Goal: Task Accomplishment & Management: Use online tool/utility

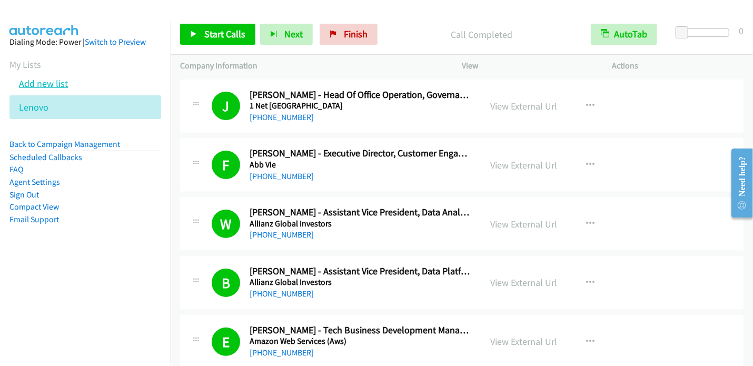
click at [45, 83] on link "Add new list" at bounding box center [43, 83] width 49 height 12
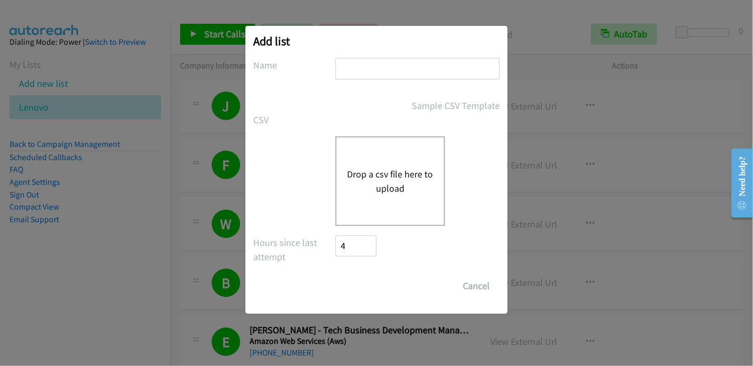
click at [360, 73] on input "text" at bounding box center [418, 69] width 164 height 22
type input "NICE"
click at [394, 179] on button "Drop a csv file here to upload" at bounding box center [390, 181] width 86 height 28
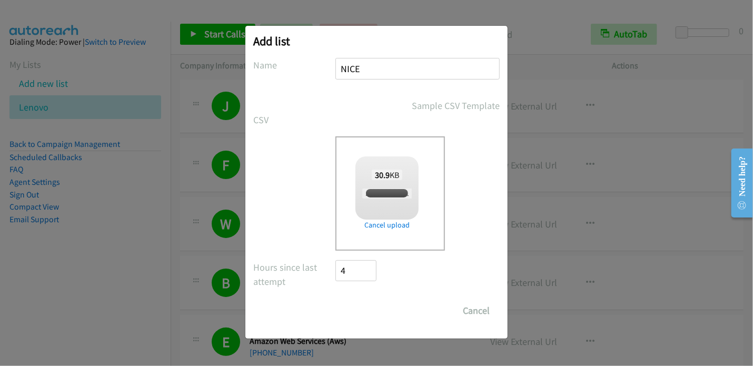
checkbox input "true"
click at [373, 308] on input "Save List" at bounding box center [363, 310] width 55 height 21
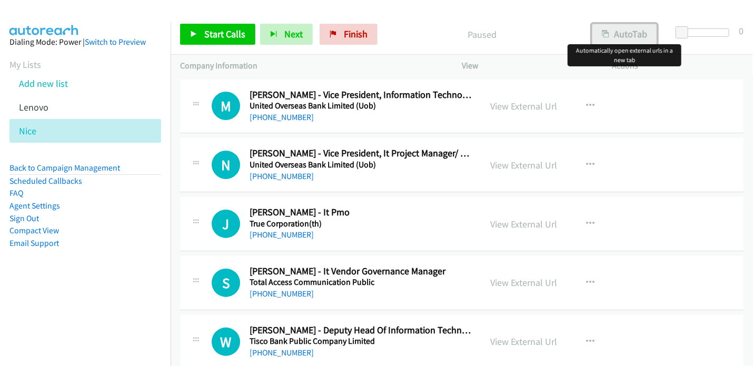
click at [623, 33] on button "AutoTab" at bounding box center [624, 34] width 65 height 21
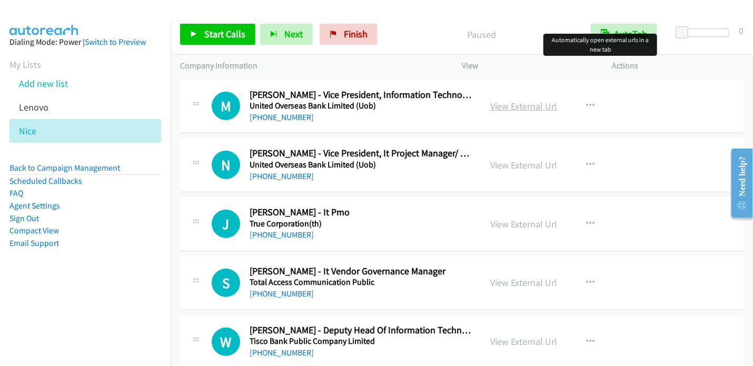
click at [522, 104] on link "View External Url" at bounding box center [523, 106] width 67 height 12
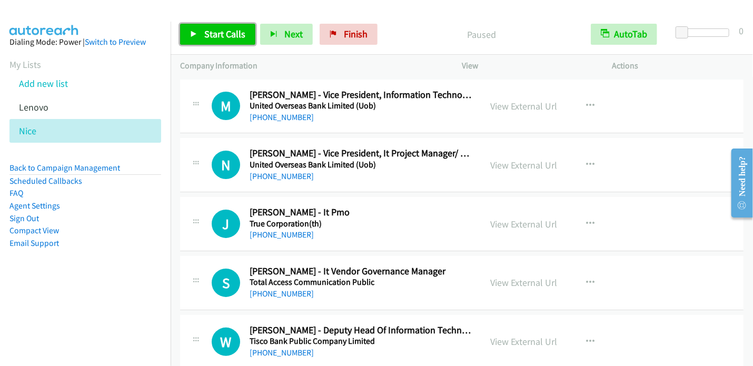
click at [223, 40] on link "Start Calls" at bounding box center [217, 34] width 75 height 21
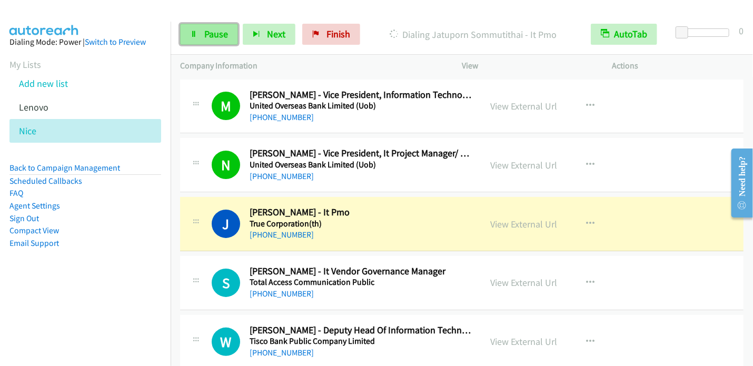
click at [224, 36] on span "Pause" at bounding box center [216, 34] width 24 height 12
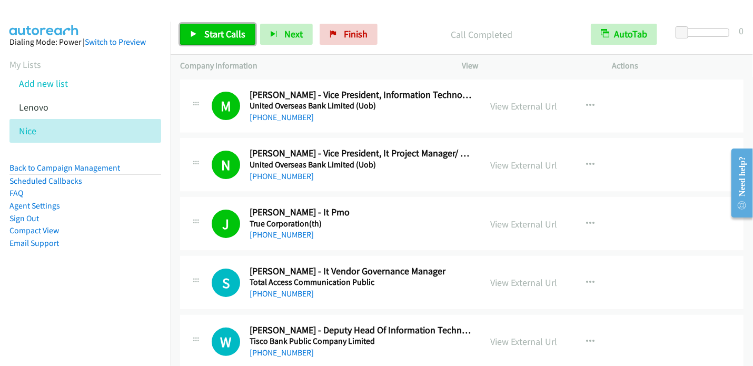
click at [229, 38] on span "Start Calls" at bounding box center [224, 34] width 41 height 12
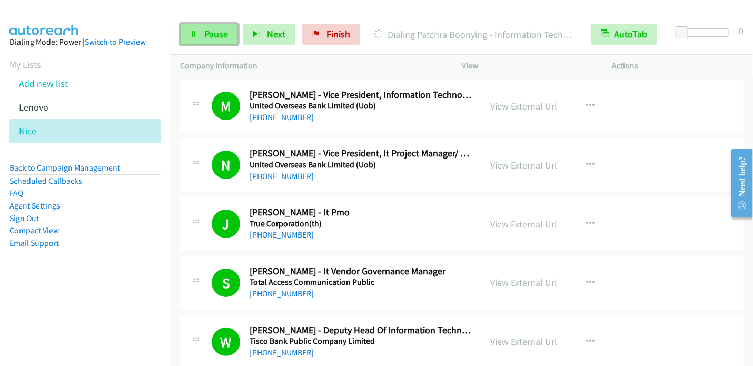
drag, startPoint x: 223, startPoint y: 32, endPoint x: 230, endPoint y: 27, distance: 7.9
click at [223, 31] on span "Pause" at bounding box center [216, 34] width 24 height 12
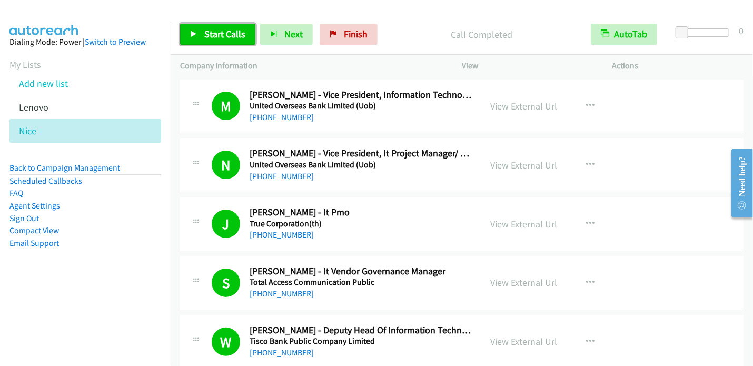
click at [219, 40] on span "Start Calls" at bounding box center [224, 34] width 41 height 12
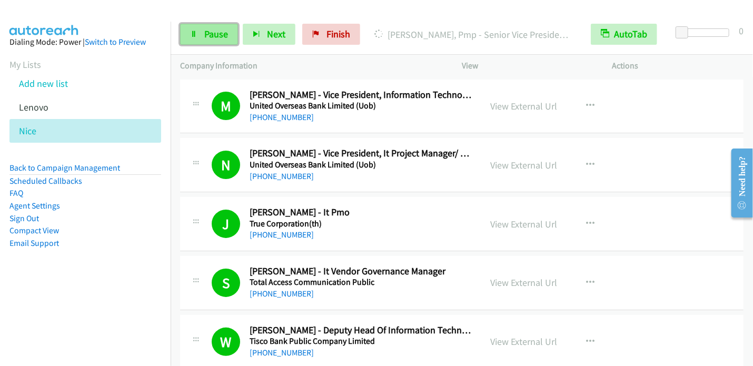
click at [212, 32] on span "Pause" at bounding box center [216, 34] width 24 height 12
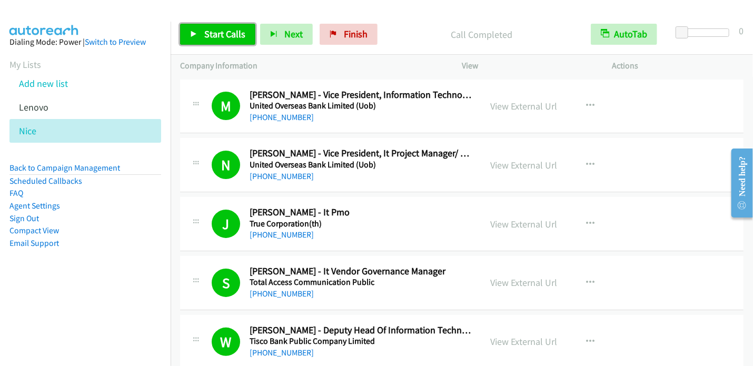
click at [204, 35] on span "Start Calls" at bounding box center [224, 34] width 41 height 12
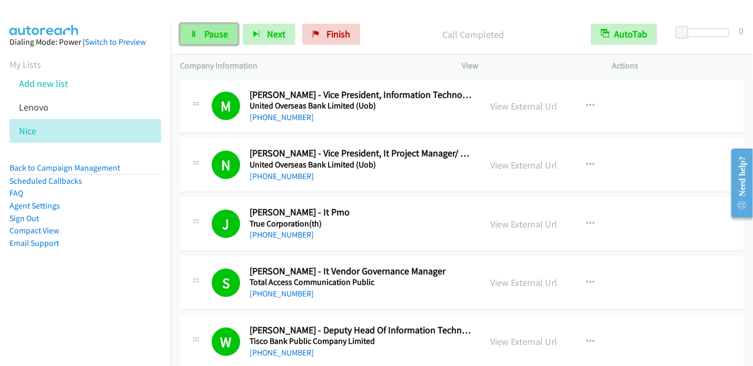
click at [220, 31] on span "Pause" at bounding box center [216, 34] width 24 height 12
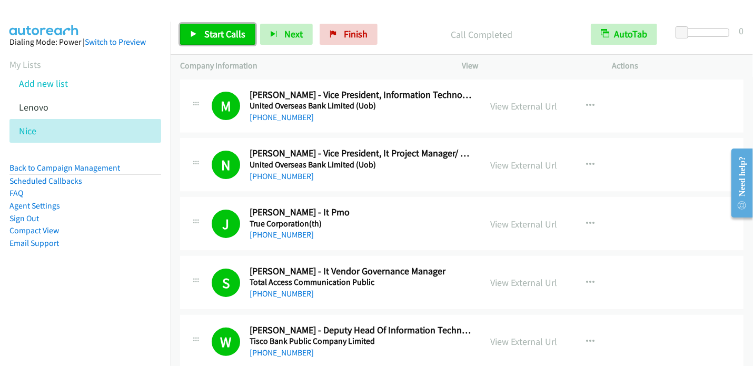
click at [225, 33] on span "Start Calls" at bounding box center [224, 34] width 41 height 12
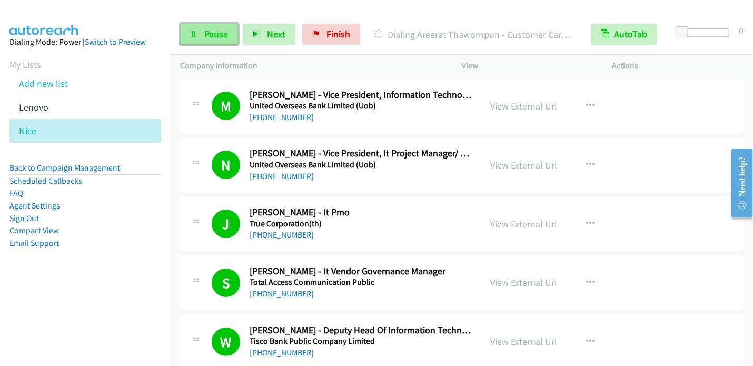
click at [202, 30] on link "Pause" at bounding box center [209, 34] width 58 height 21
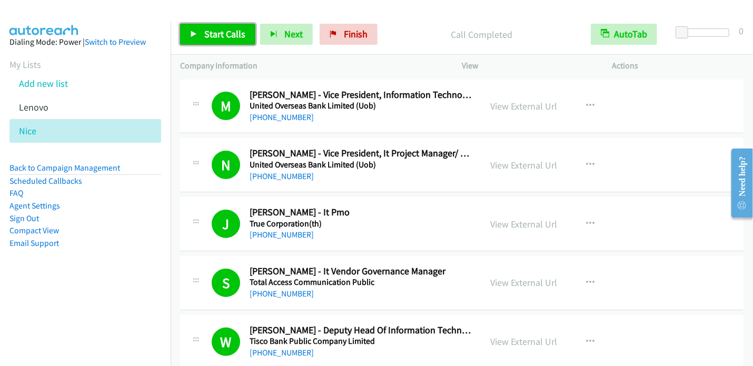
drag, startPoint x: 225, startPoint y: 36, endPoint x: 262, endPoint y: 10, distance: 45.0
click at [225, 35] on span "Start Calls" at bounding box center [224, 34] width 41 height 12
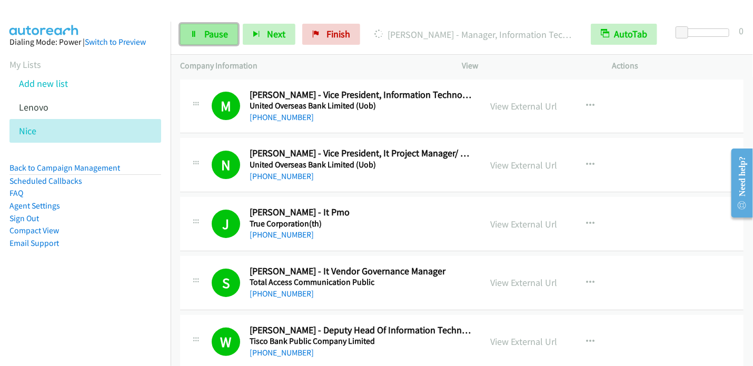
click at [208, 33] on span "Pause" at bounding box center [216, 34] width 24 height 12
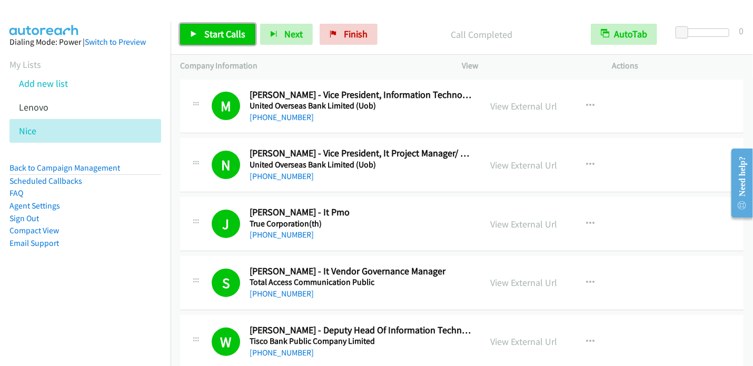
click at [212, 33] on span "Start Calls" at bounding box center [224, 34] width 41 height 12
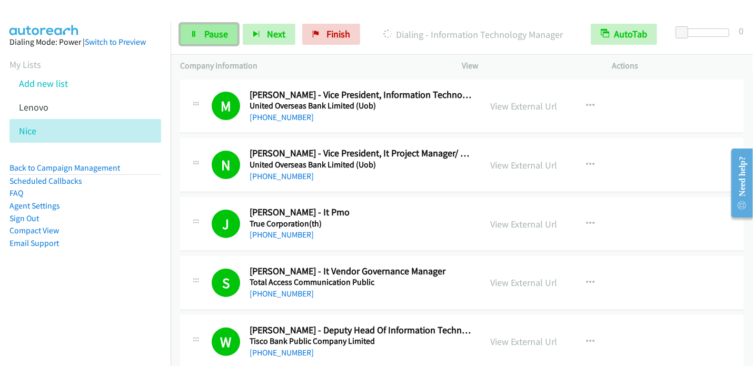
click at [205, 37] on span "Pause" at bounding box center [216, 34] width 24 height 12
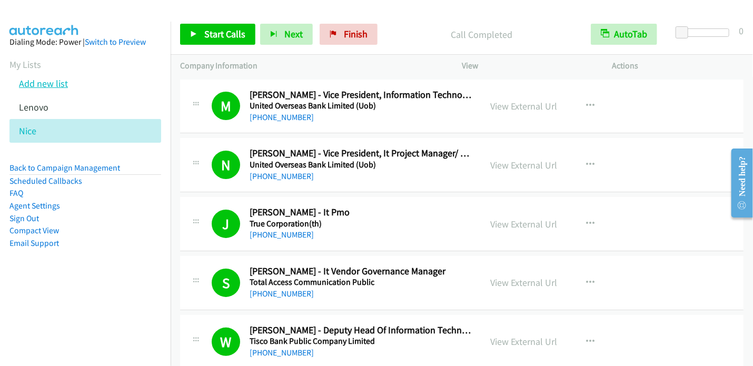
click at [50, 80] on link "Add new list" at bounding box center [43, 83] width 49 height 12
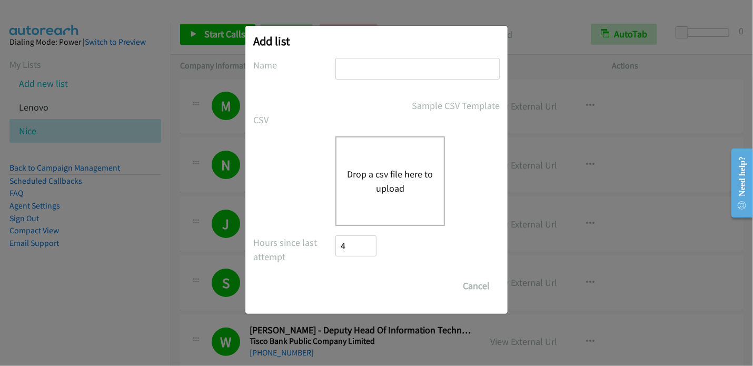
click at [370, 73] on input "text" at bounding box center [418, 69] width 164 height 22
type input "Cisco"
click at [379, 179] on button "Drop a csv file here to upload" at bounding box center [390, 181] width 86 height 28
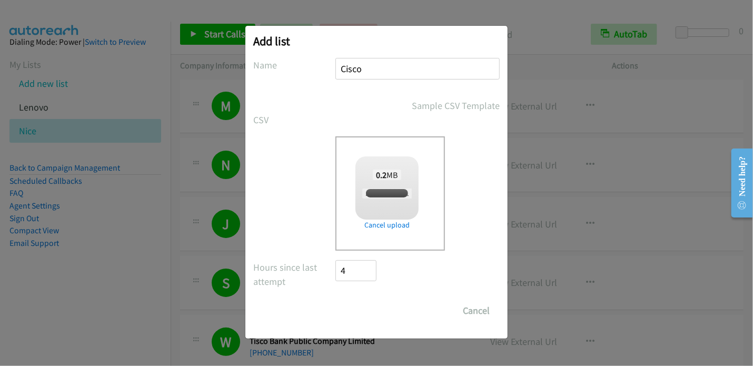
checkbox input "true"
click at [374, 312] on input "Save List" at bounding box center [363, 310] width 55 height 21
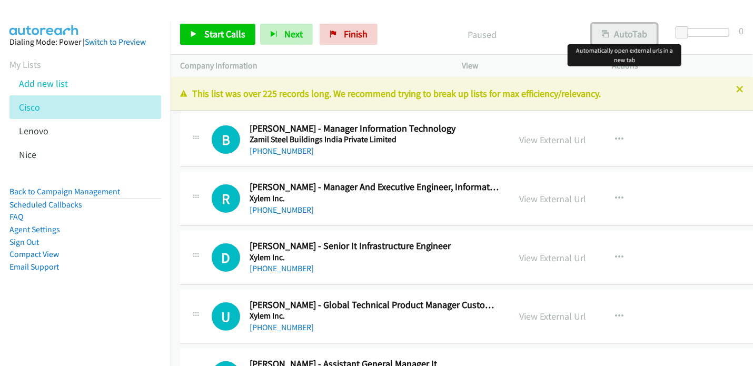
click at [620, 40] on button "AutoTab" at bounding box center [624, 34] width 65 height 21
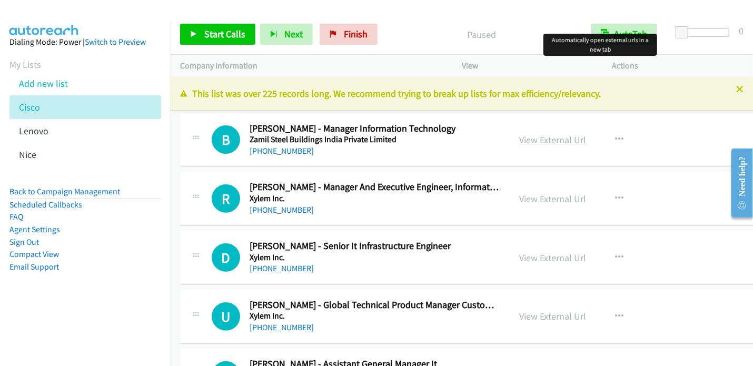
click at [556, 144] on link "View External Url" at bounding box center [553, 140] width 67 height 12
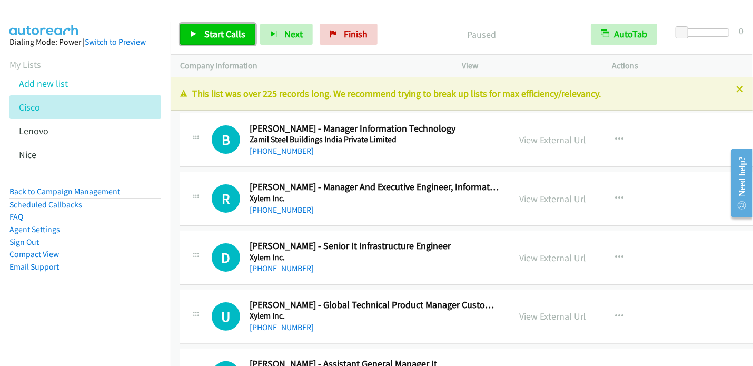
click at [216, 31] on span "Start Calls" at bounding box center [224, 34] width 41 height 12
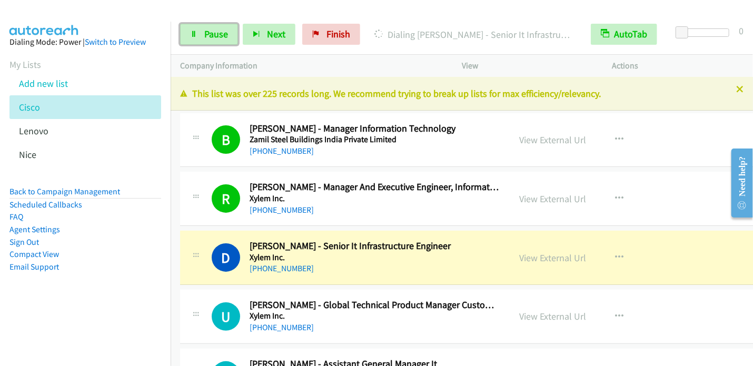
drag, startPoint x: 217, startPoint y: 32, endPoint x: 251, endPoint y: 2, distance: 45.5
click at [217, 32] on span "Pause" at bounding box center [216, 34] width 24 height 12
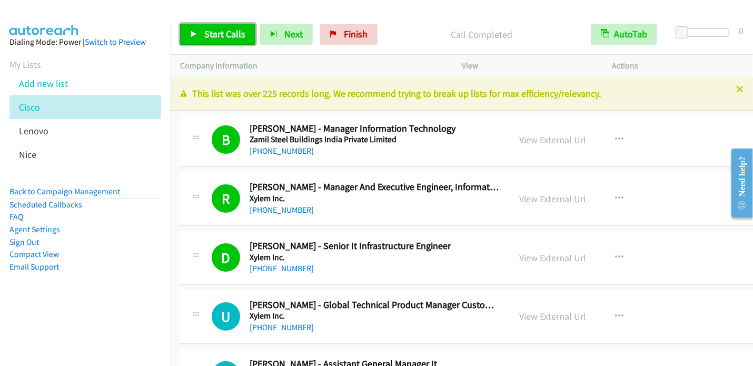
drag, startPoint x: 207, startPoint y: 31, endPoint x: 249, endPoint y: 4, distance: 50.0
click at [207, 31] on span "Start Calls" at bounding box center [224, 34] width 41 height 12
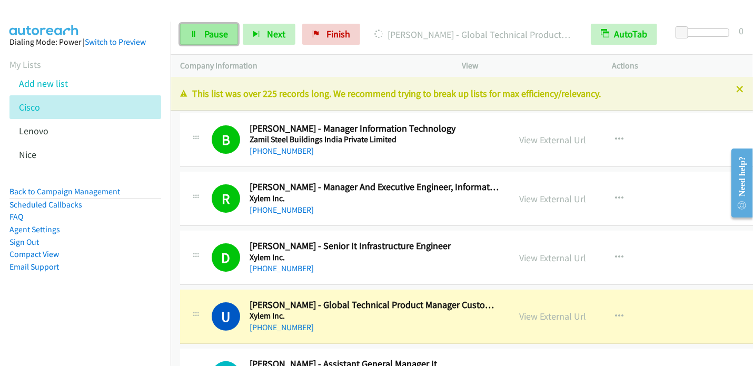
click at [208, 35] on span "Pause" at bounding box center [216, 34] width 24 height 12
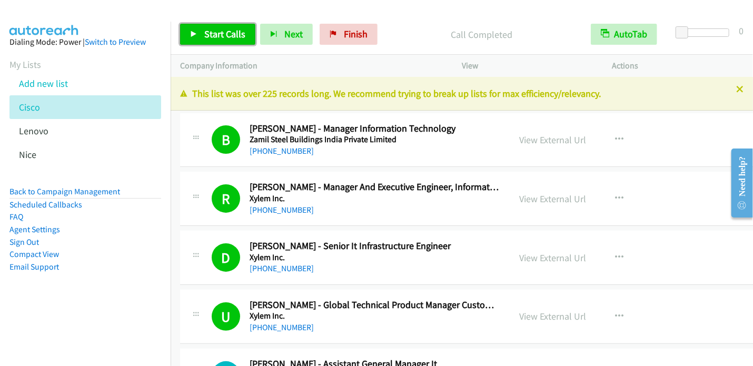
drag, startPoint x: 223, startPoint y: 38, endPoint x: 209, endPoint y: 38, distance: 14.2
click at [223, 38] on span "Start Calls" at bounding box center [224, 34] width 41 height 12
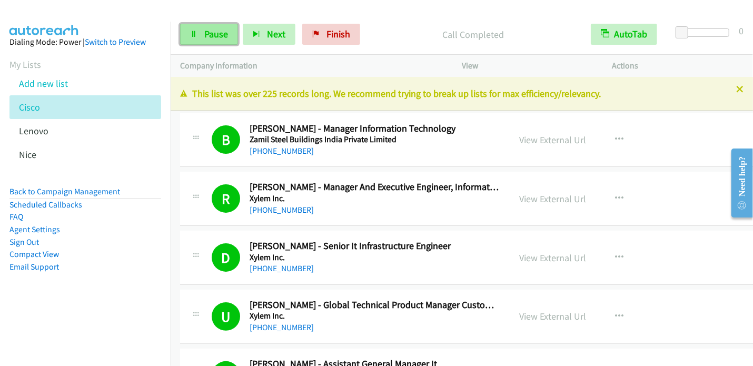
click at [195, 37] on icon at bounding box center [193, 34] width 7 height 7
click at [195, 35] on icon at bounding box center [193, 34] width 7 height 7
click at [213, 38] on span "Pause" at bounding box center [216, 34] width 24 height 12
click at [193, 35] on icon at bounding box center [193, 34] width 7 height 7
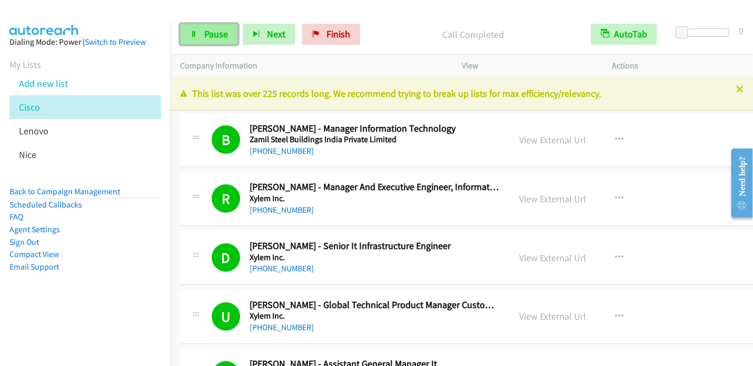
click at [196, 35] on icon at bounding box center [193, 34] width 7 height 7
click at [195, 35] on icon at bounding box center [193, 34] width 7 height 7
click at [213, 37] on span "Pause" at bounding box center [216, 34] width 24 height 12
click at [36, 242] on link "Sign Out" at bounding box center [24, 242] width 30 height 10
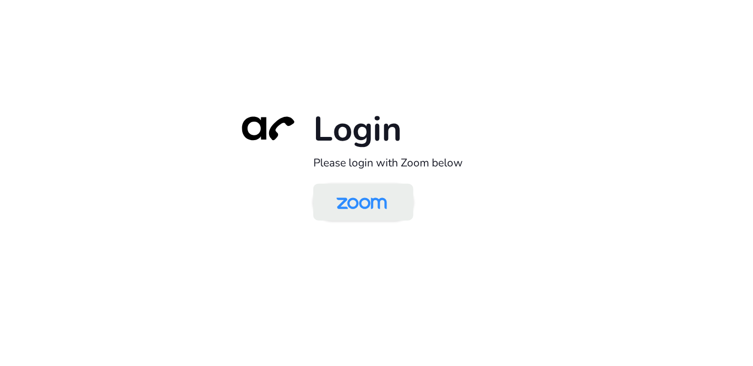
click at [364, 199] on img at bounding box center [362, 203] width 73 height 34
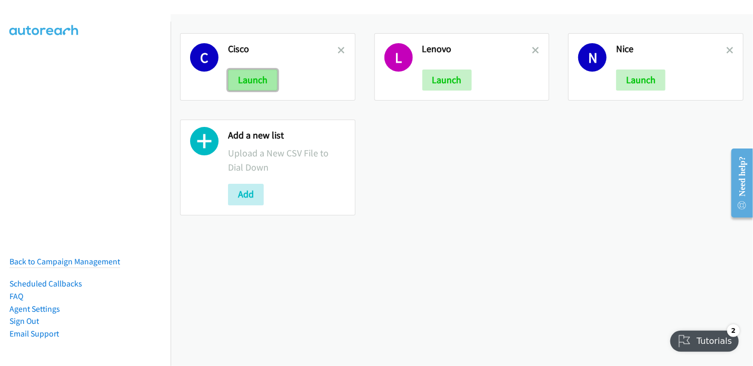
click at [255, 80] on button "Launch" at bounding box center [253, 80] width 50 height 21
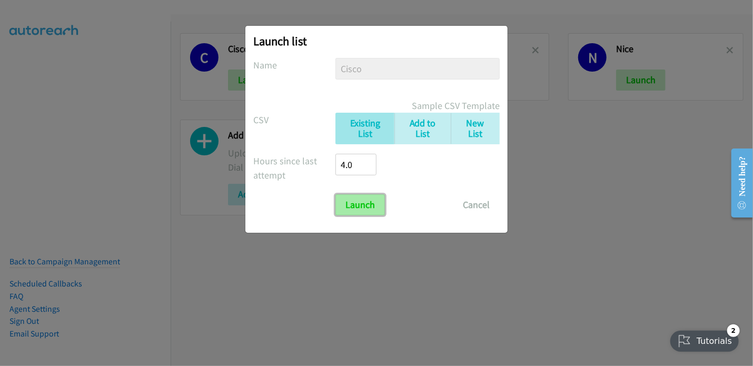
click at [356, 210] on input "Launch" at bounding box center [361, 204] width 50 height 21
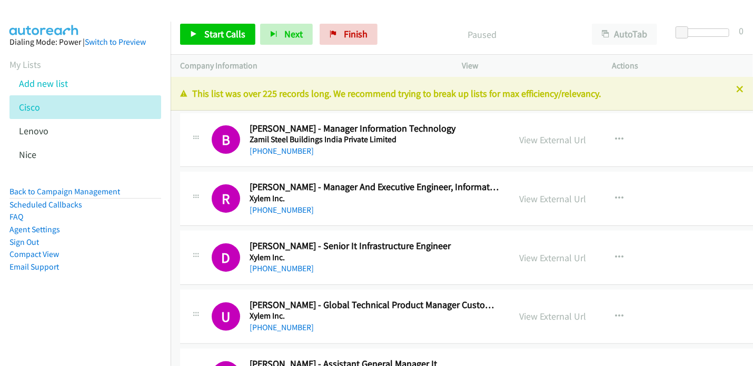
click at [629, 0] on div "Start Calls Pause Next Finish Paused AutoTab AutoTab 0 Company Information Info…" at bounding box center [376, 0] width 753 height 0
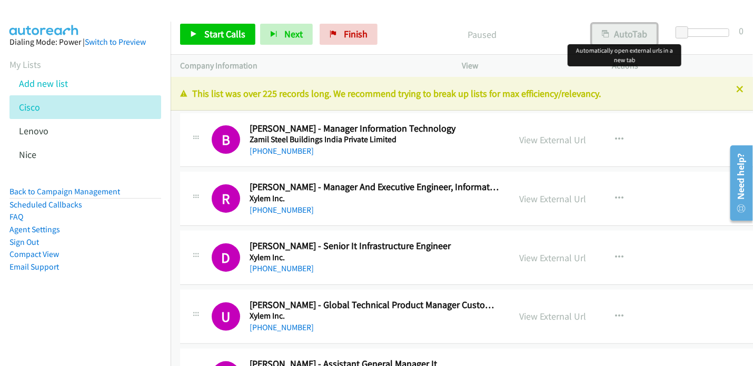
click at [612, 33] on button "AutoTab" at bounding box center [624, 34] width 65 height 21
click at [210, 32] on span "Start Calls" at bounding box center [224, 34] width 41 height 12
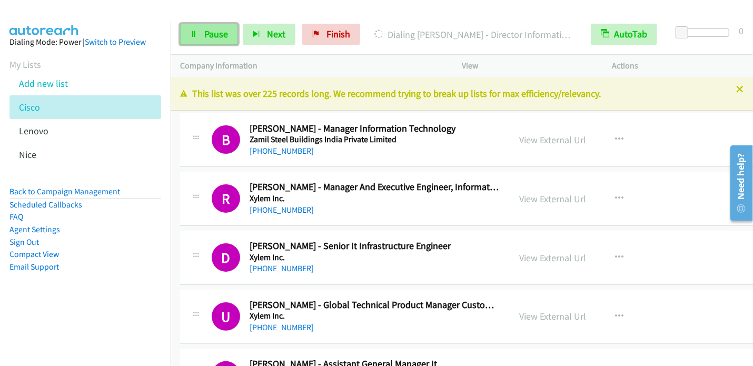
click at [219, 41] on link "Pause" at bounding box center [209, 34] width 58 height 21
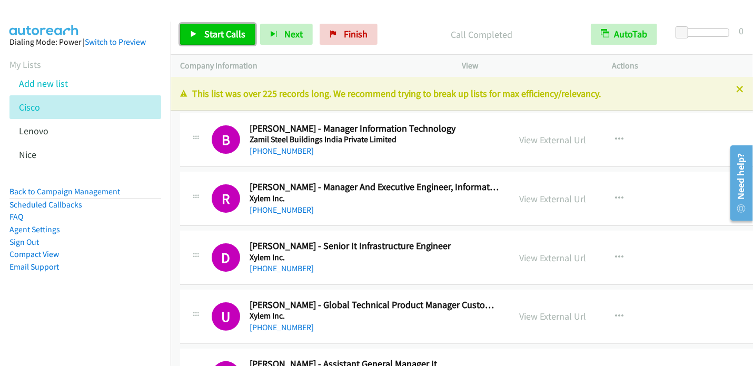
click at [203, 30] on link "Start Calls" at bounding box center [217, 34] width 75 height 21
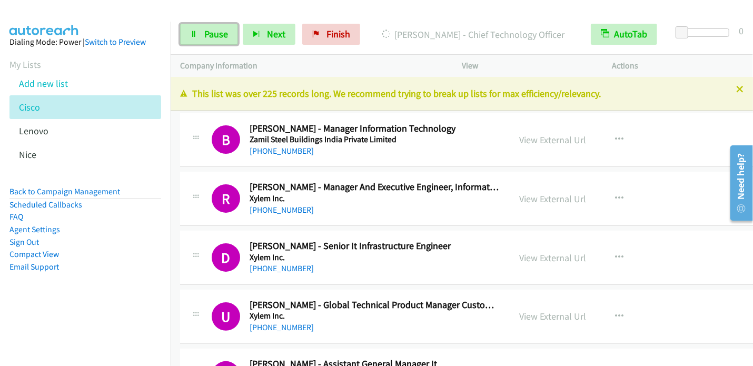
drag, startPoint x: 191, startPoint y: 32, endPoint x: 214, endPoint y: 17, distance: 28.2
click at [191, 33] on icon at bounding box center [193, 34] width 7 height 7
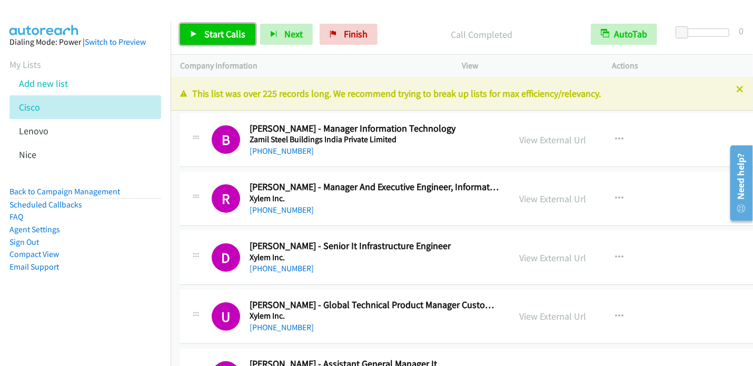
drag, startPoint x: 224, startPoint y: 34, endPoint x: 269, endPoint y: 1, distance: 55.7
click at [224, 34] on span "Start Calls" at bounding box center [224, 34] width 41 height 12
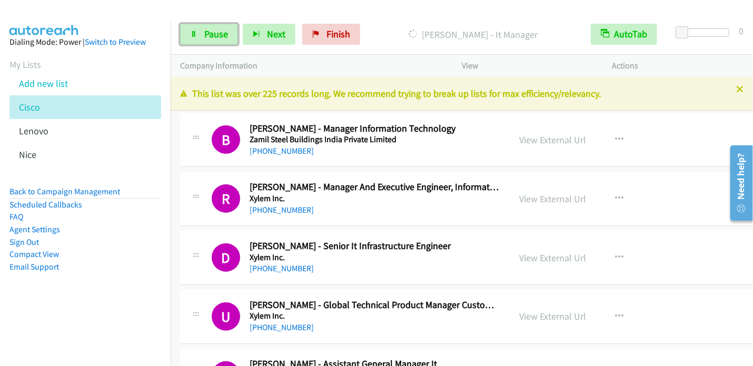
drag, startPoint x: 198, startPoint y: 33, endPoint x: 266, endPoint y: 2, distance: 74.7
click at [198, 33] on link "Pause" at bounding box center [209, 34] width 58 height 21
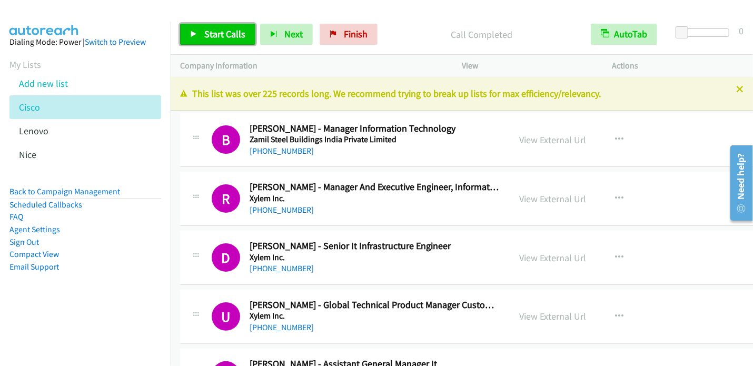
click at [222, 38] on span "Start Calls" at bounding box center [224, 34] width 41 height 12
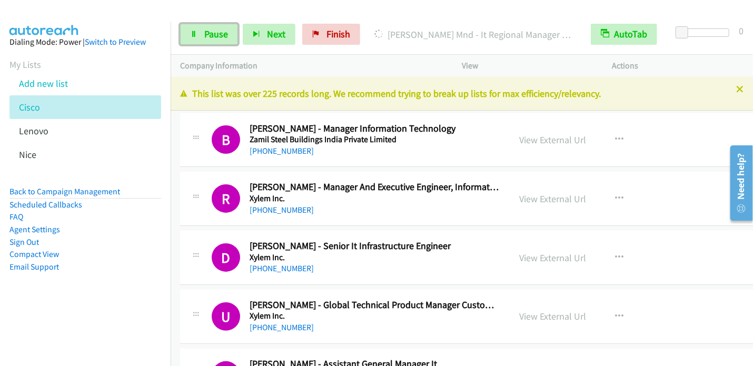
click at [215, 35] on span "Pause" at bounding box center [216, 34] width 24 height 12
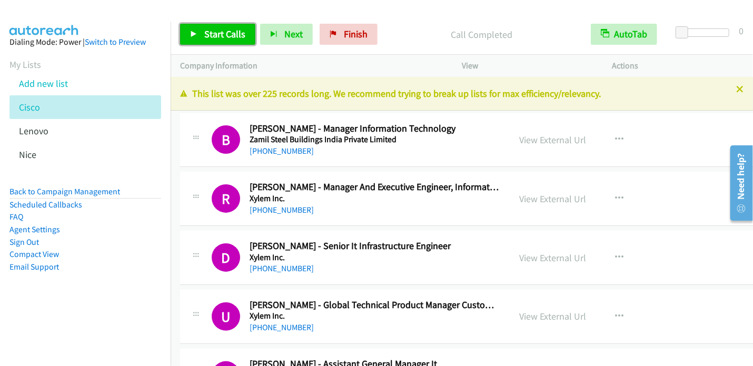
click at [198, 35] on link "Start Calls" at bounding box center [217, 34] width 75 height 21
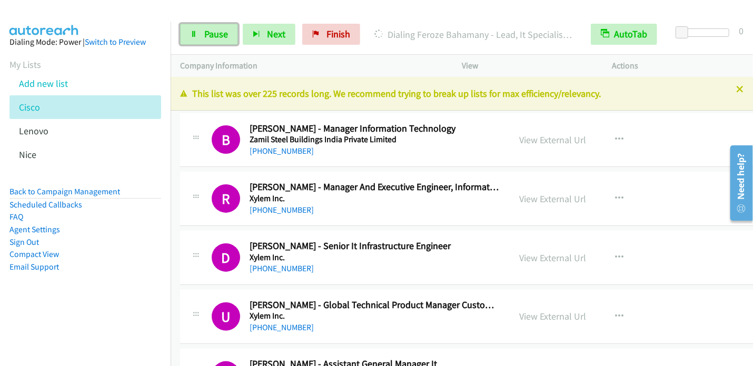
click at [196, 33] on icon at bounding box center [193, 34] width 7 height 7
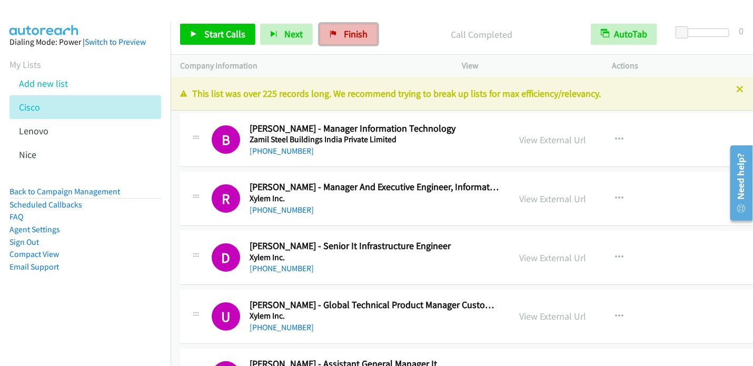
click at [354, 32] on span "Finish" at bounding box center [356, 34] width 24 height 12
